Goal: Transaction & Acquisition: Purchase product/service

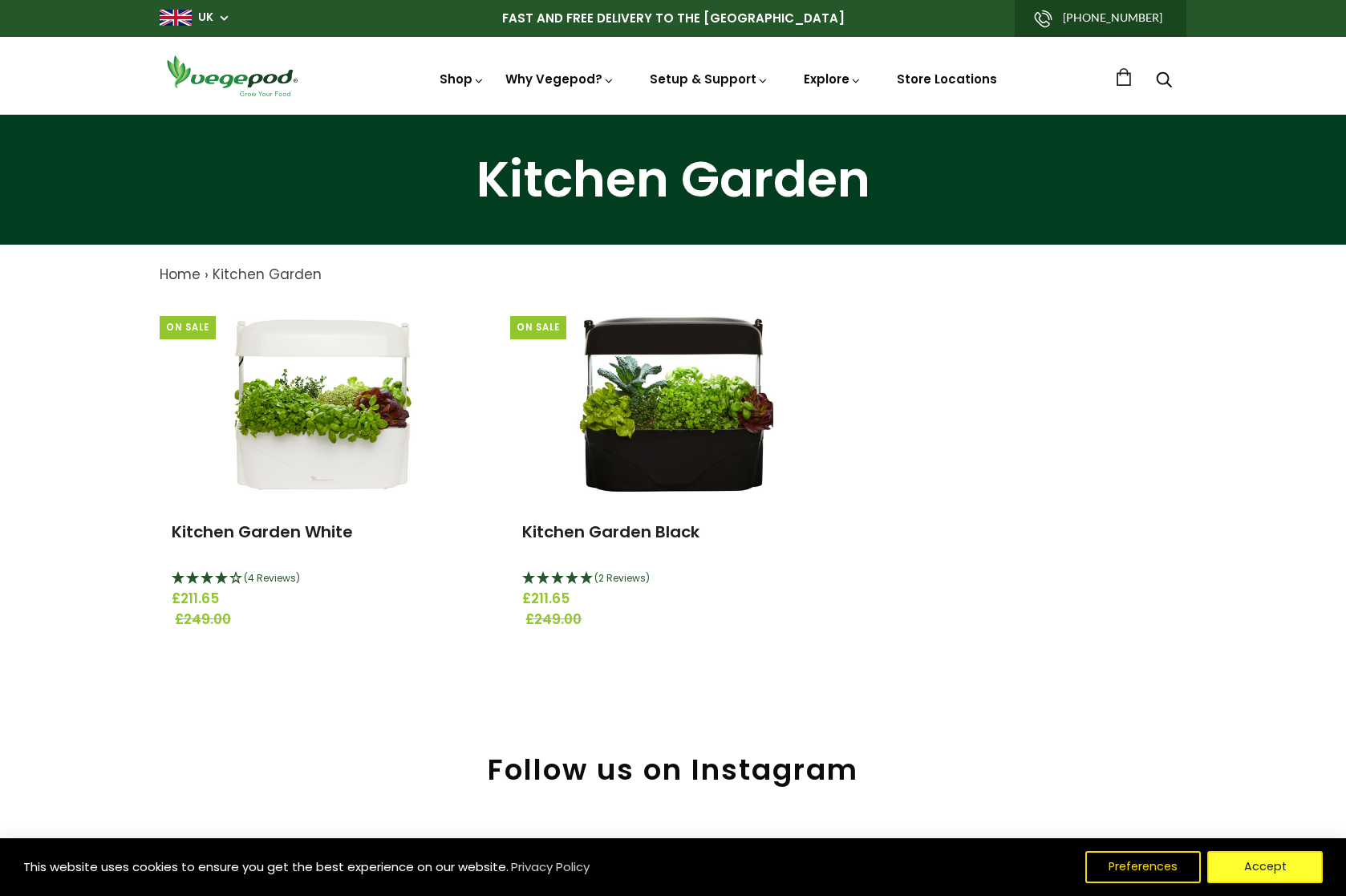
click at [1298, 865] on button "Accept" at bounding box center [1266, 867] width 116 height 32
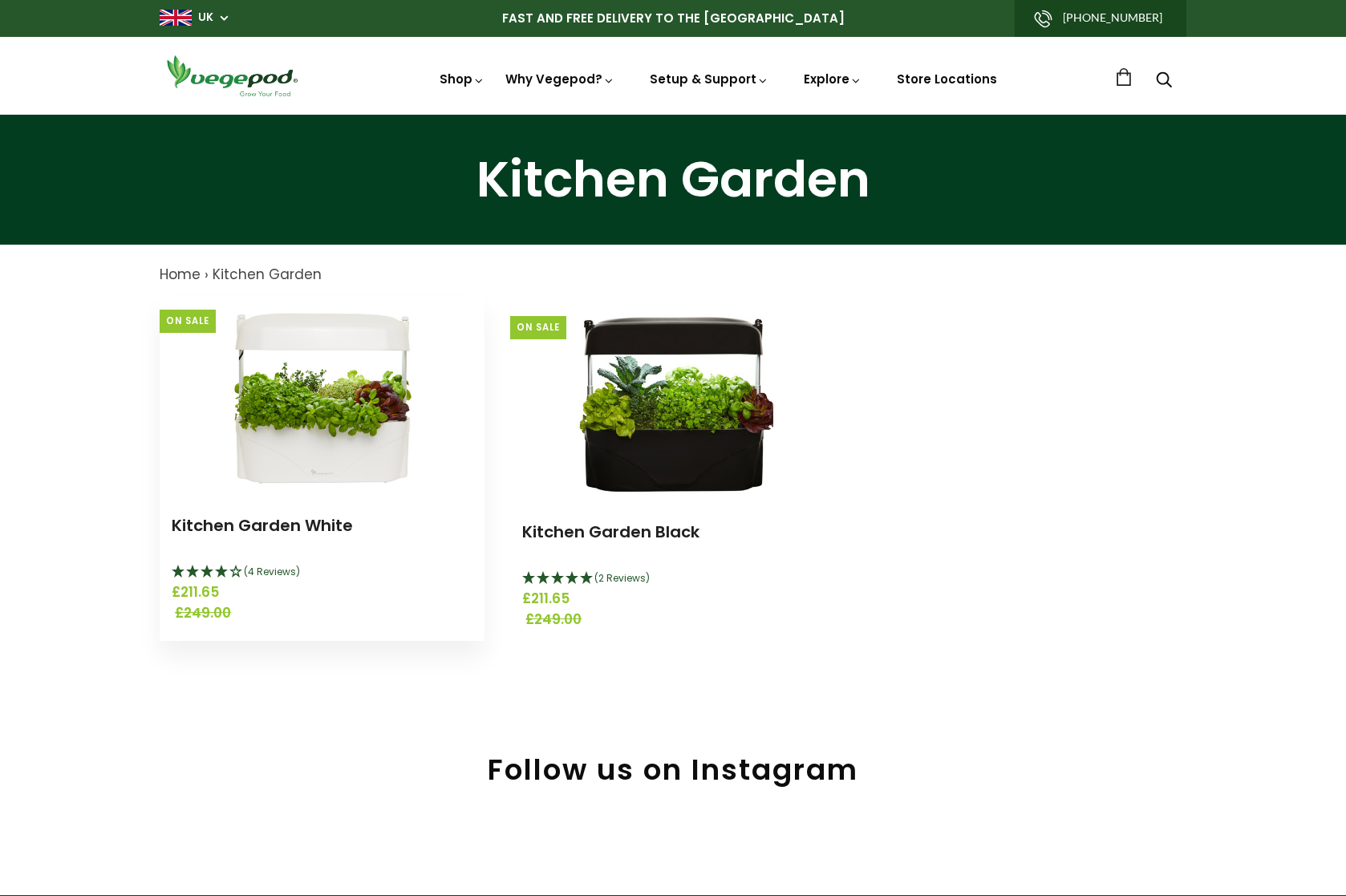
click at [313, 448] on img at bounding box center [323, 395] width 201 height 201
click at [299, 301] on img at bounding box center [323, 395] width 201 height 201
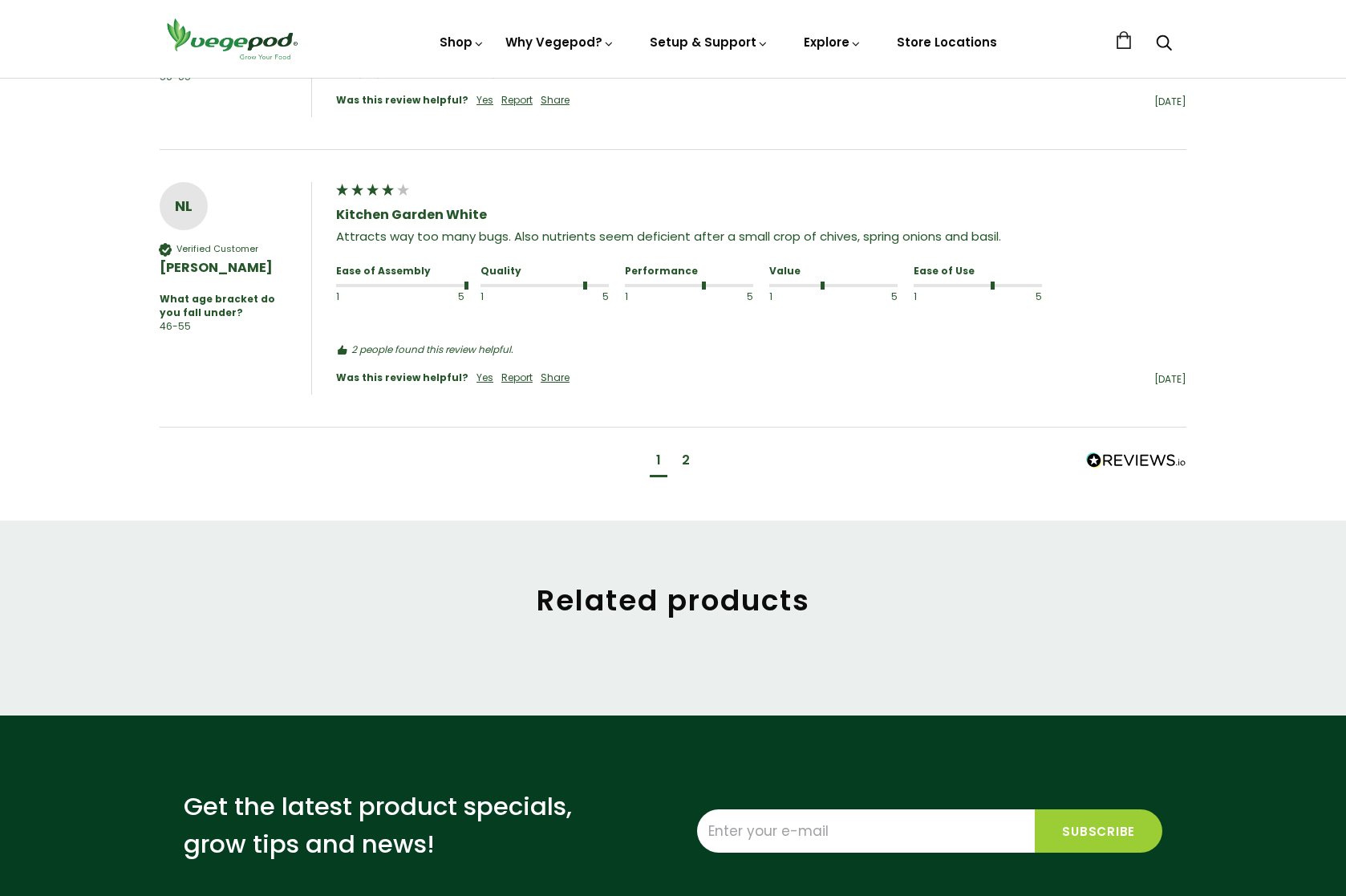
scroll to position [1689, 0]
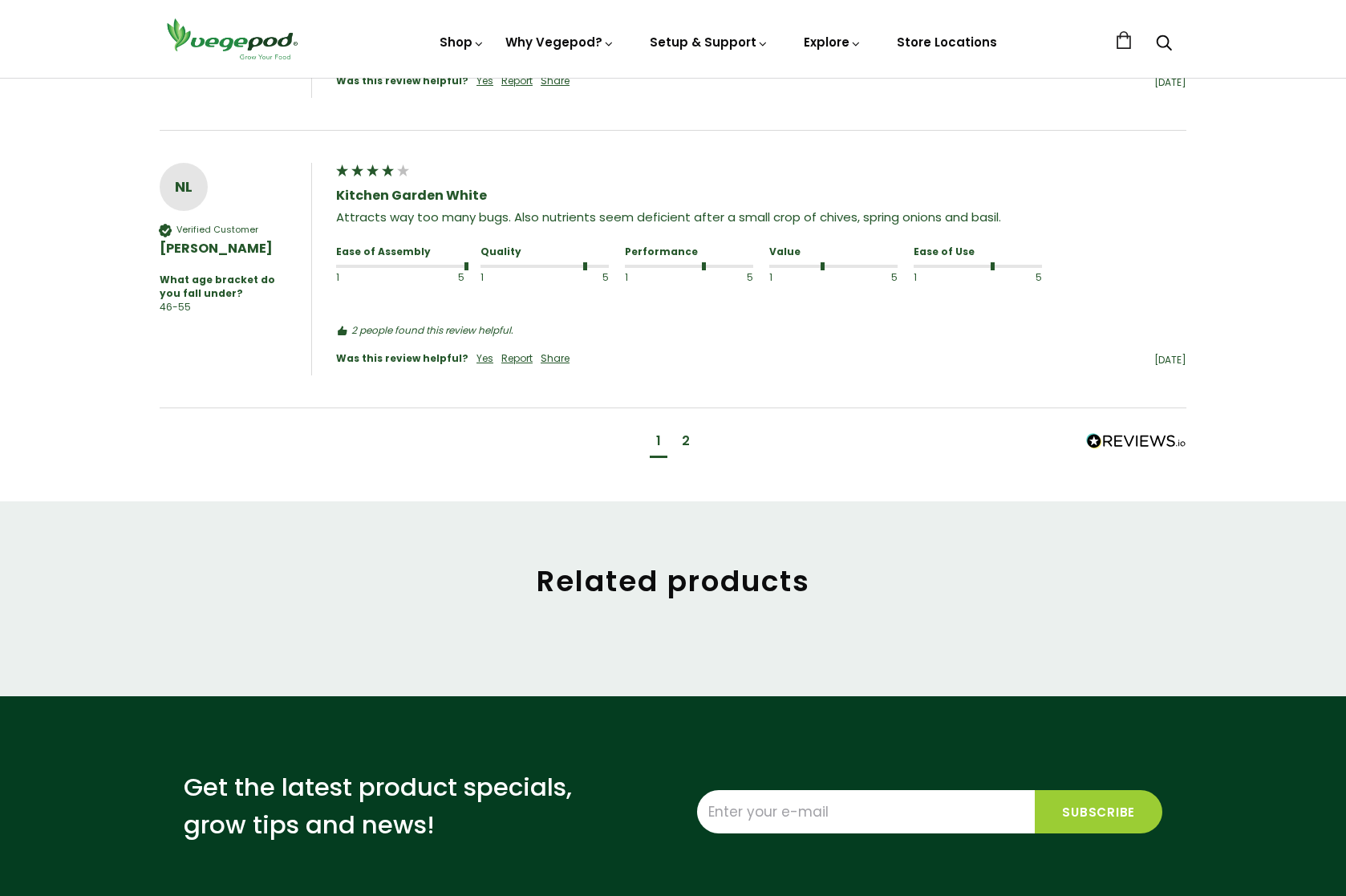
click at [689, 432] on div "2" at bounding box center [686, 441] width 8 height 18
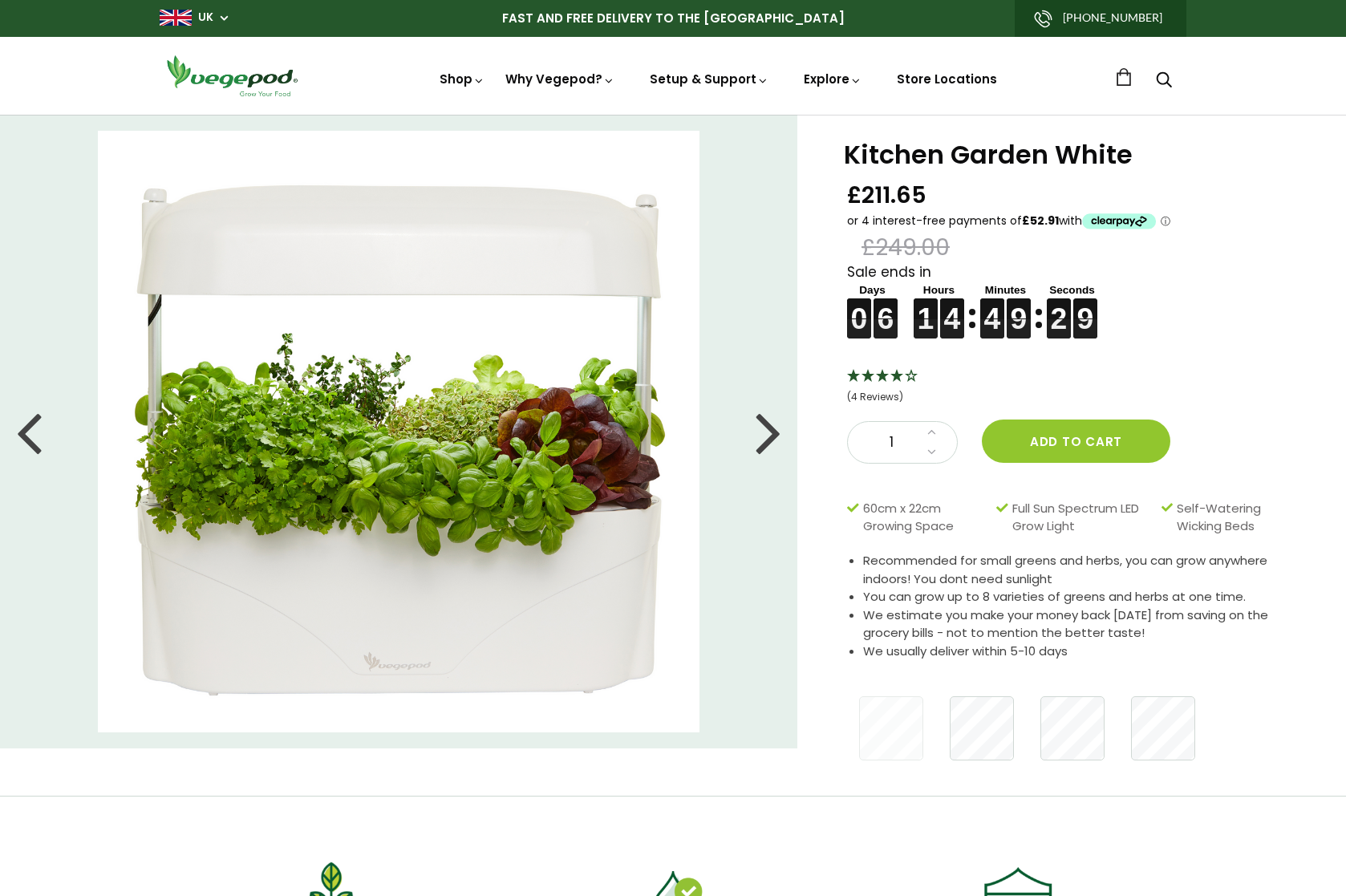
scroll to position [0, 0]
